Goal: Transaction & Acquisition: Purchase product/service

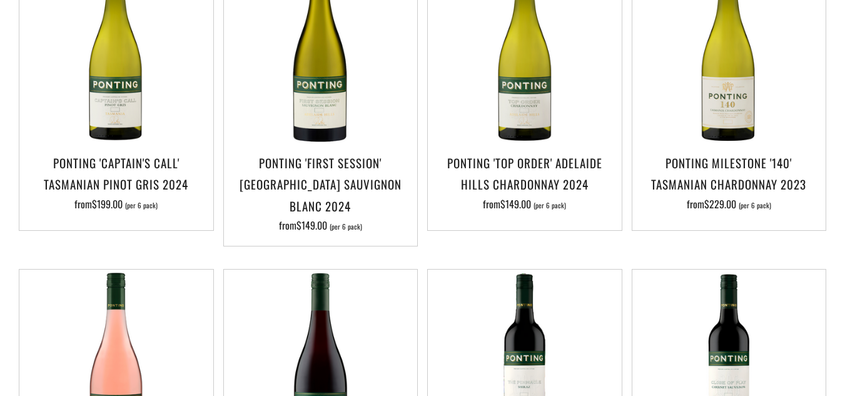
scroll to position [374, 0]
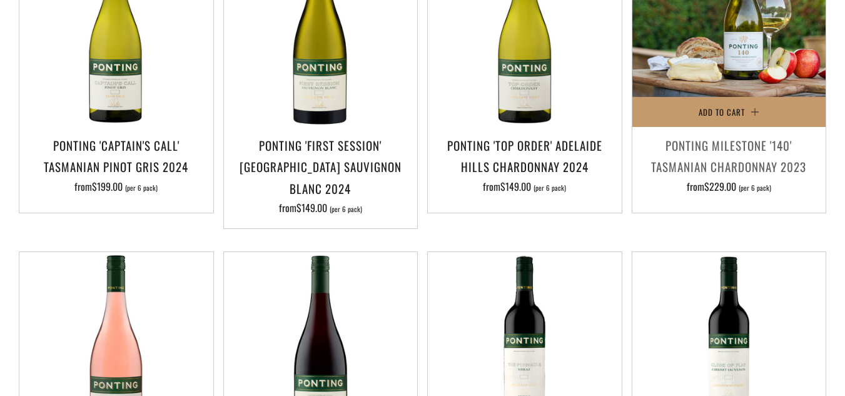
click at [755, 63] on img at bounding box center [730, 31] width 194 height 194
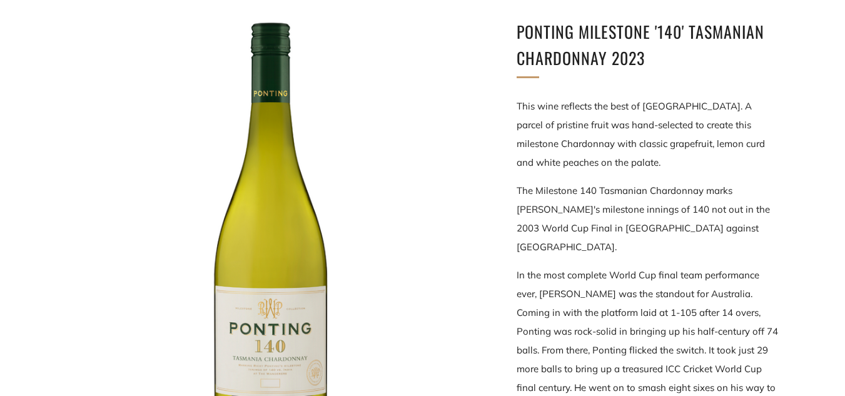
scroll to position [208, 0]
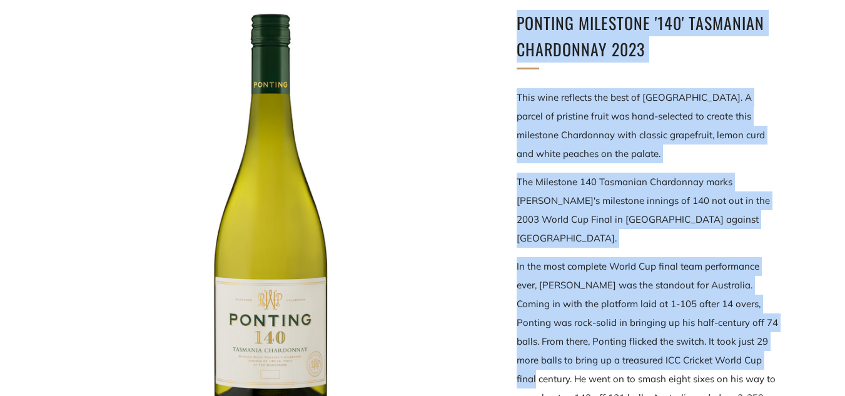
drag, startPoint x: 517, startPoint y: 18, endPoint x: 760, endPoint y: 347, distance: 409.0
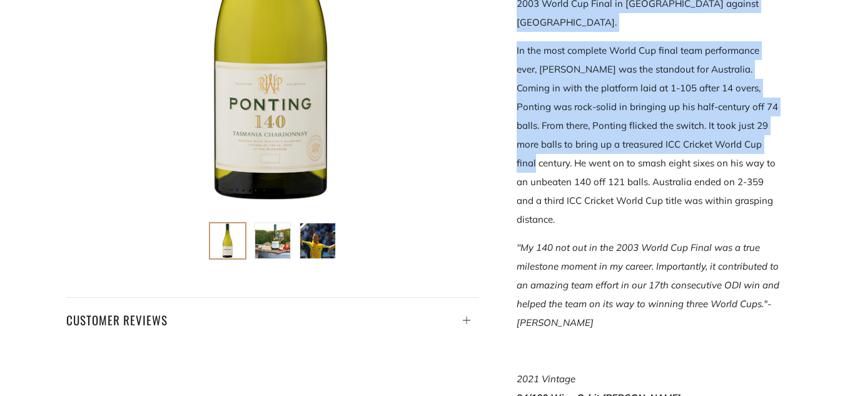
scroll to position [428, 0]
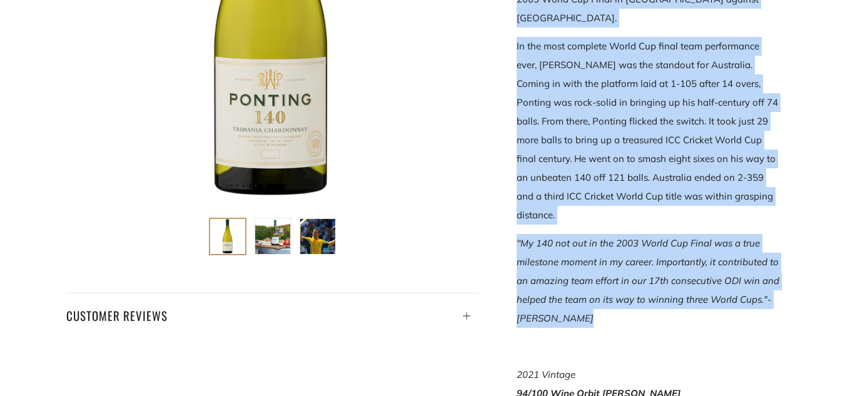
copy div "Ponting Milestone '140' Tasmanian Chardonnay 2023 This wine reflects the best o…"
